Goal: Task Accomplishment & Management: Use online tool/utility

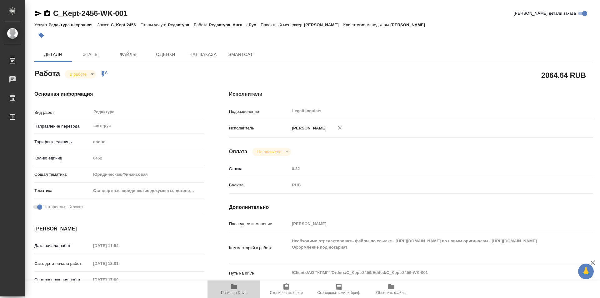
click at [236, 291] on span "Папка на Drive" at bounding box center [234, 293] width 26 height 4
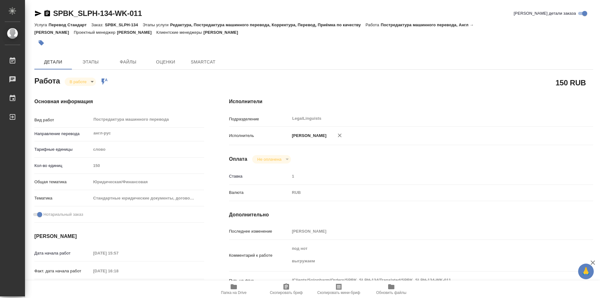
type textarea "x"
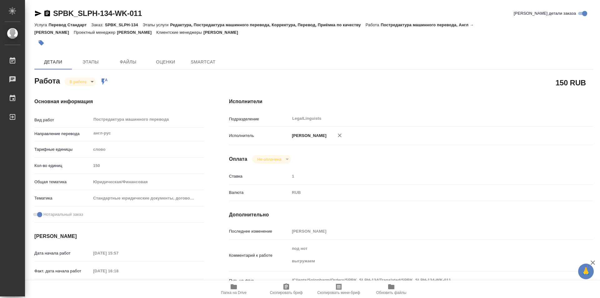
type textarea "x"
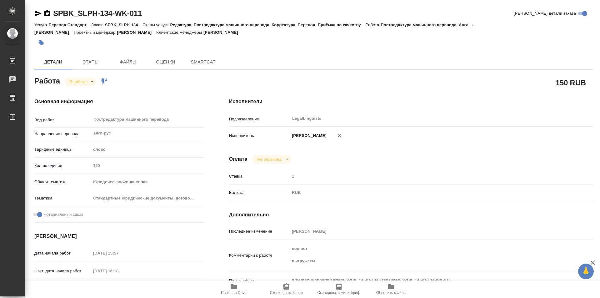
type textarea "x"
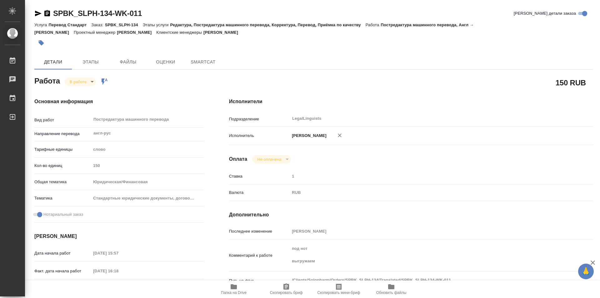
type textarea "x"
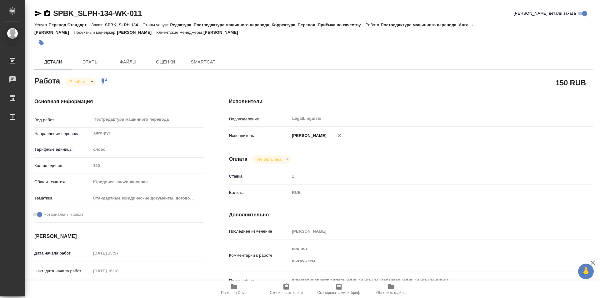
type textarea "x"
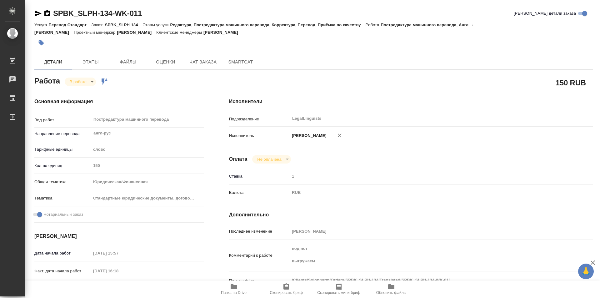
type textarea "x"
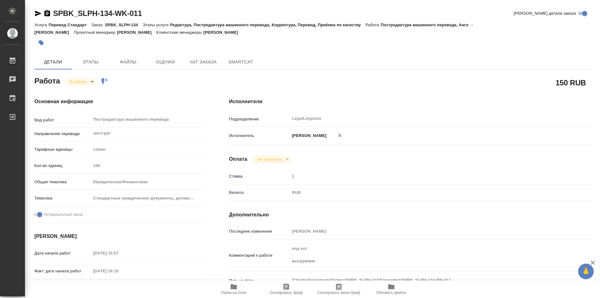
type textarea "x"
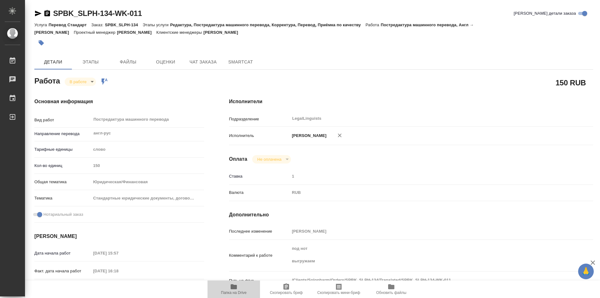
click at [240, 286] on span "Папка на Drive" at bounding box center [233, 289] width 45 height 12
type textarea "x"
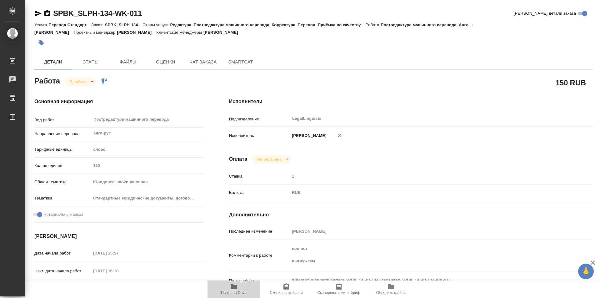
type textarea "x"
